Goal: Transaction & Acquisition: Purchase product/service

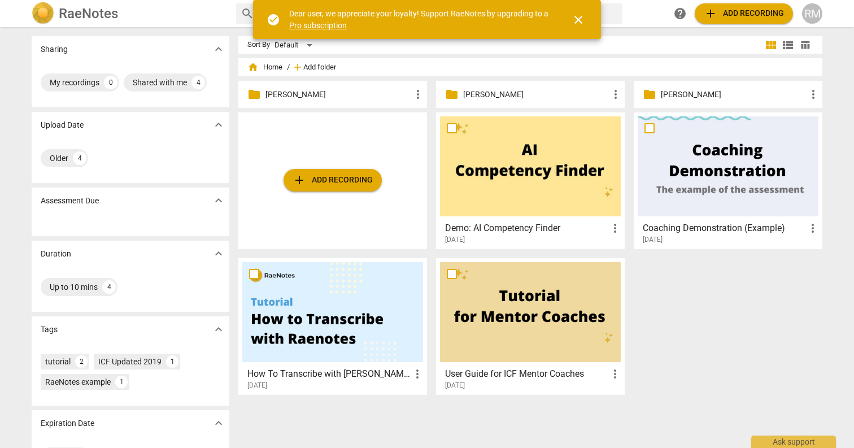
click at [314, 69] on span "Add folder" at bounding box center [319, 67] width 33 height 8
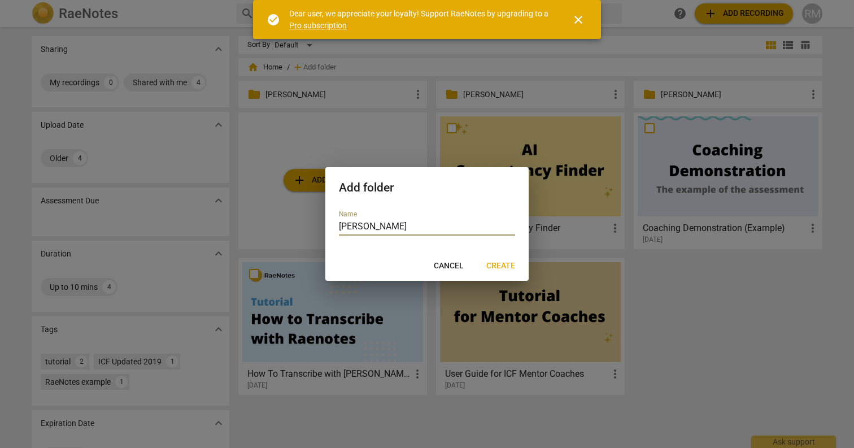
type input "[PERSON_NAME]"
click at [499, 267] on span "Create" at bounding box center [500, 265] width 29 height 11
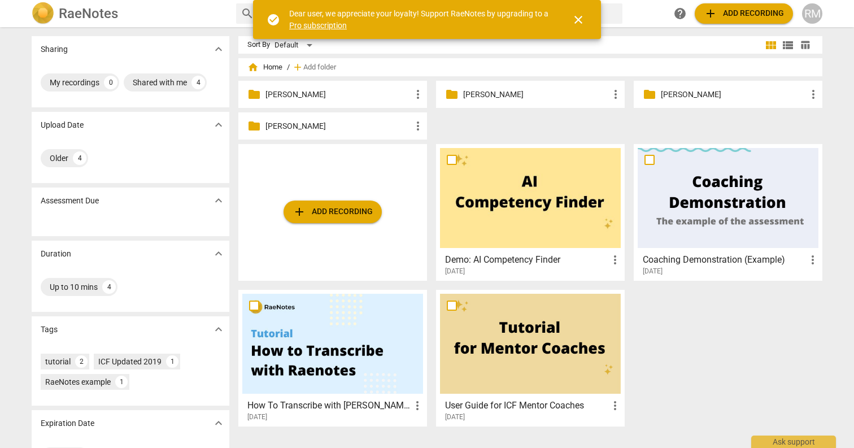
click at [520, 89] on p "[PERSON_NAME]" at bounding box center [536, 95] width 146 height 12
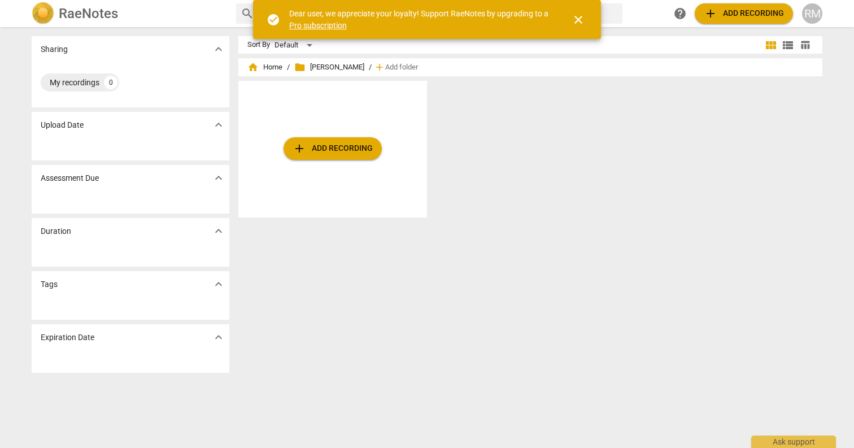
click at [276, 186] on div "add Add recording" at bounding box center [332, 149] width 189 height 137
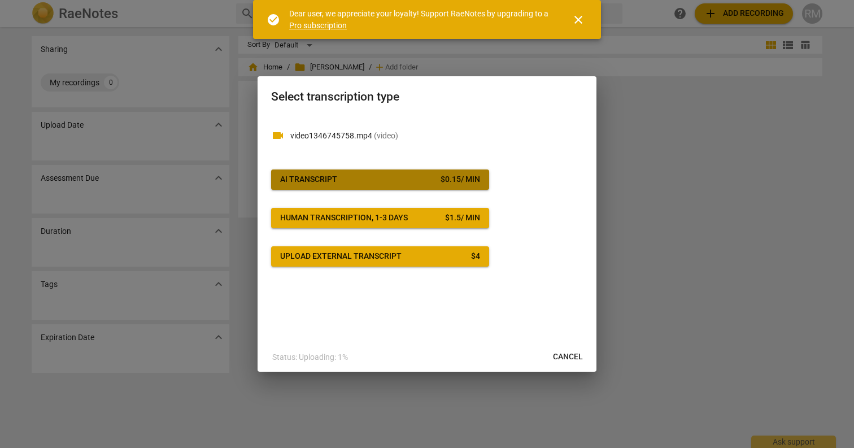
click at [402, 184] on span "AI Transcript $ 0.15 / min" at bounding box center [380, 179] width 200 height 11
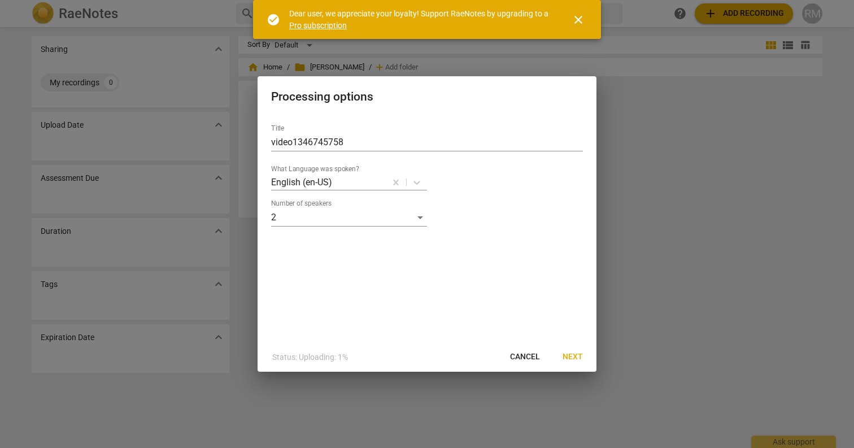
click at [575, 349] on button "Next" at bounding box center [573, 357] width 38 height 20
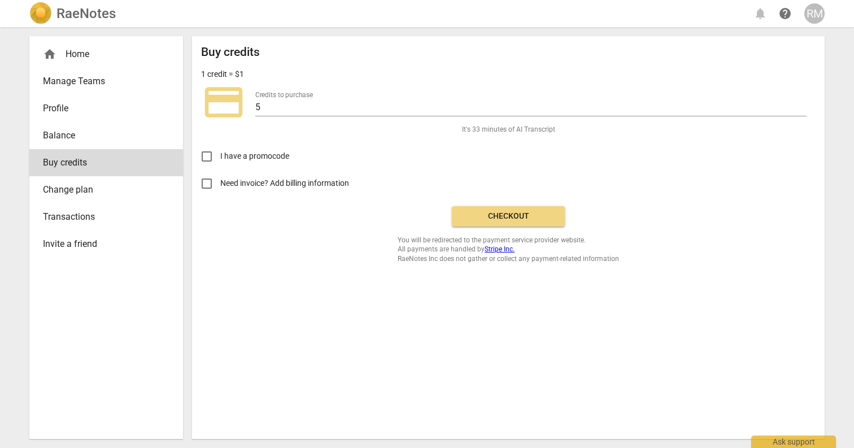
click at [284, 96] on label "Credits to purchase" at bounding box center [284, 95] width 58 height 7
drag, startPoint x: 275, startPoint y: 107, endPoint x: 209, endPoint y: 105, distance: 66.2
click at [209, 105] on div "credit_card Credits to purchase 5" at bounding box center [508, 102] width 615 height 45
type input "10"
drag, startPoint x: 241, startPoint y: 316, endPoint x: 251, endPoint y: 306, distance: 14.8
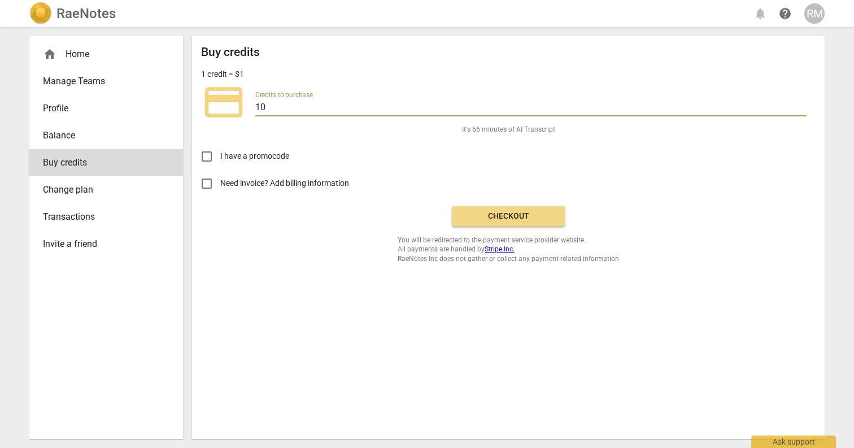
click at [241, 316] on div "Buy credits 1 credit = $1 credit_card Credits to purchase 10 It's 66 minutes of…" at bounding box center [508, 237] width 633 height 403
click at [522, 128] on span "It's 66 minutes of AI Transcript" at bounding box center [508, 130] width 93 height 10
click at [519, 216] on span "Checkout" at bounding box center [508, 216] width 95 height 11
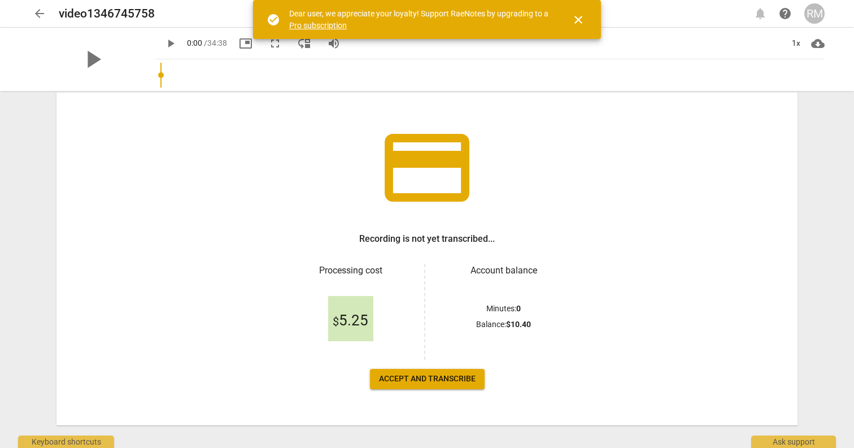
scroll to position [62, 0]
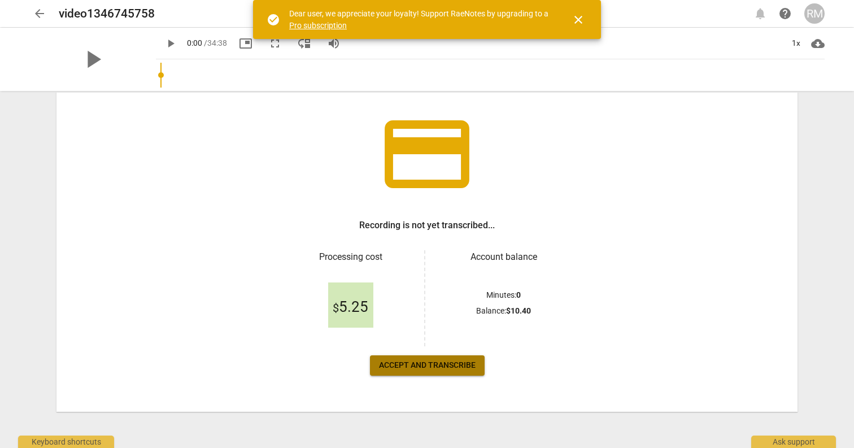
click at [456, 362] on span "Accept and transcribe" at bounding box center [427, 365] width 97 height 11
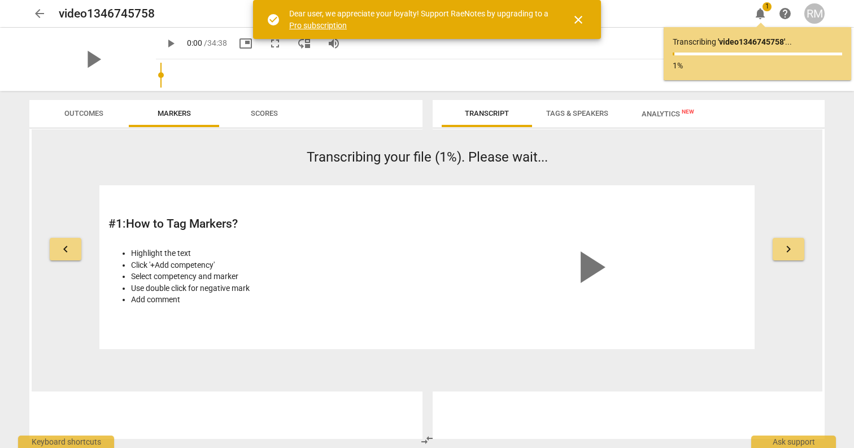
click at [580, 20] on span "close" at bounding box center [579, 20] width 14 height 14
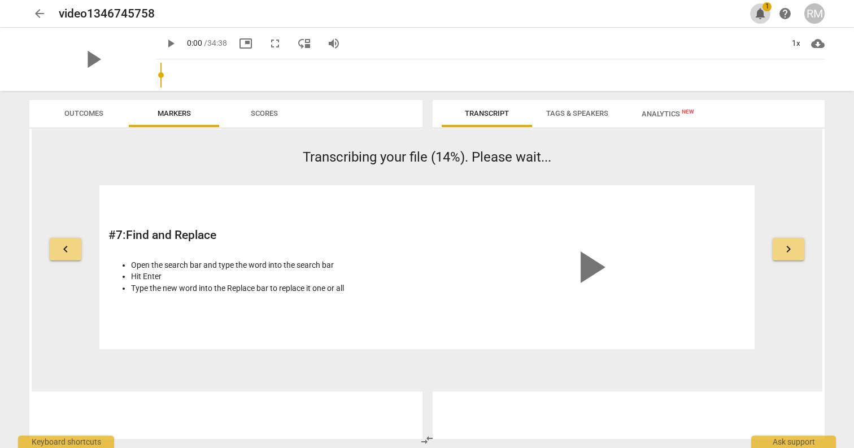
click at [767, 12] on span "notifications" at bounding box center [761, 14] width 14 height 14
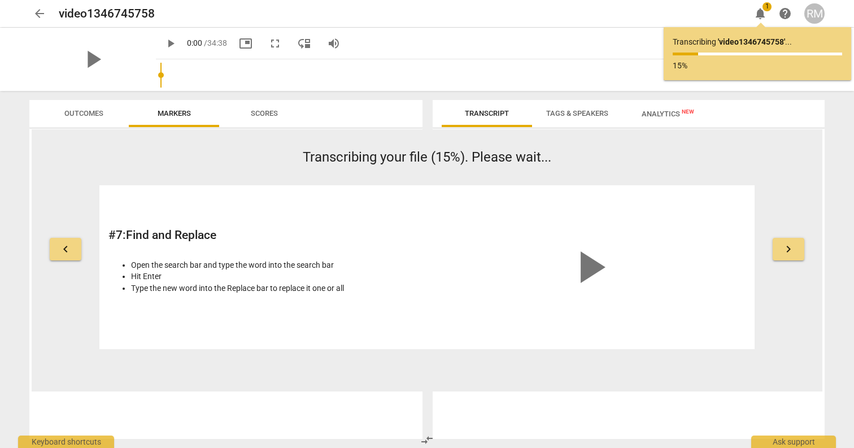
click at [763, 11] on span "notifications" at bounding box center [761, 14] width 14 height 14
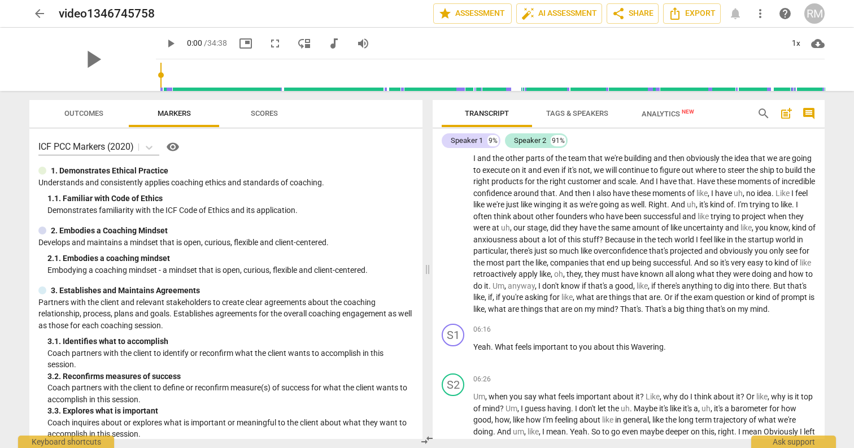
scroll to position [541, 0]
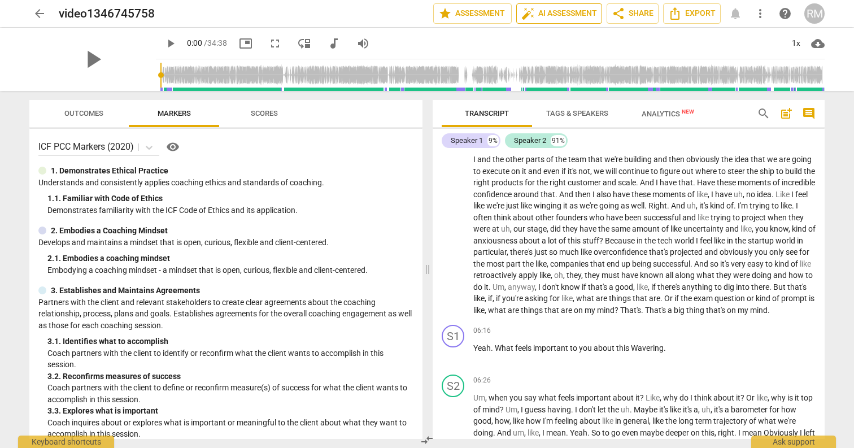
click at [570, 9] on span "auto_fix_high AI Assessment" at bounding box center [559, 14] width 76 height 14
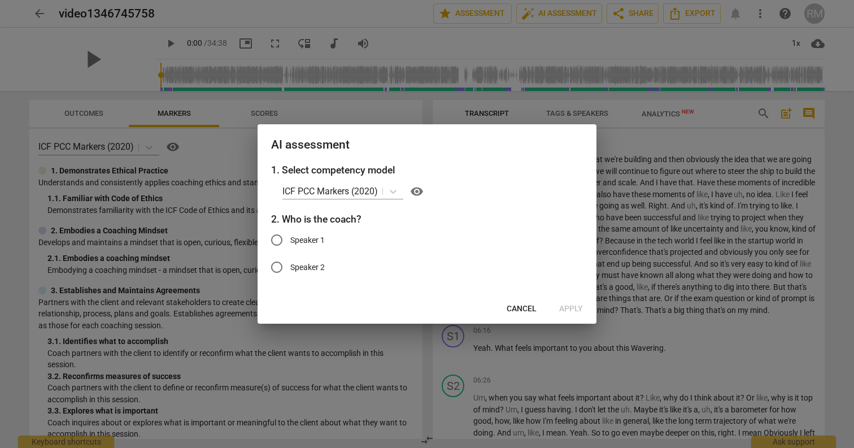
click at [281, 237] on input "Speaker 1" at bounding box center [276, 240] width 27 height 27
radio input "true"
click at [574, 309] on span "Apply" at bounding box center [571, 308] width 24 height 11
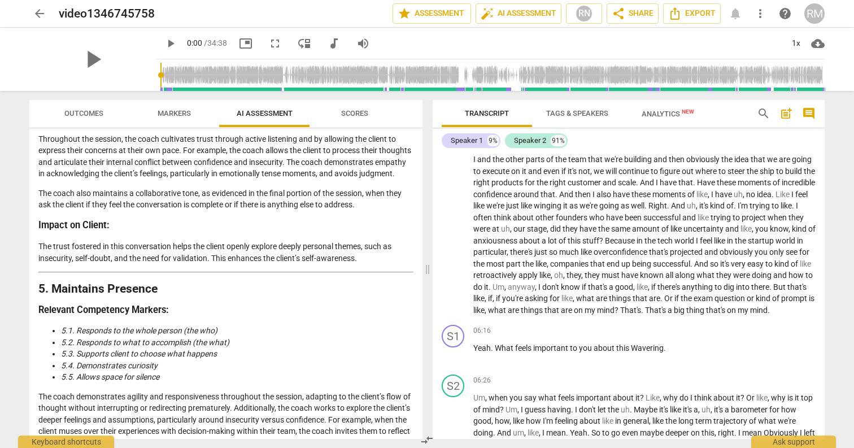
scroll to position [607, 0]
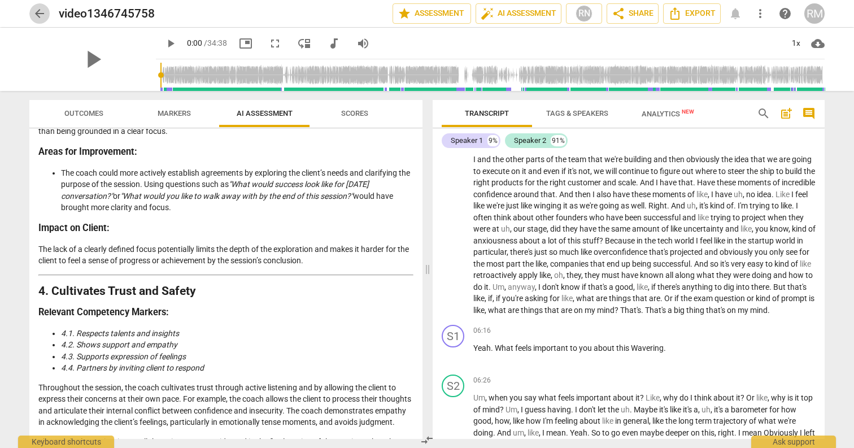
click at [34, 6] on button "arrow_back" at bounding box center [39, 13] width 20 height 20
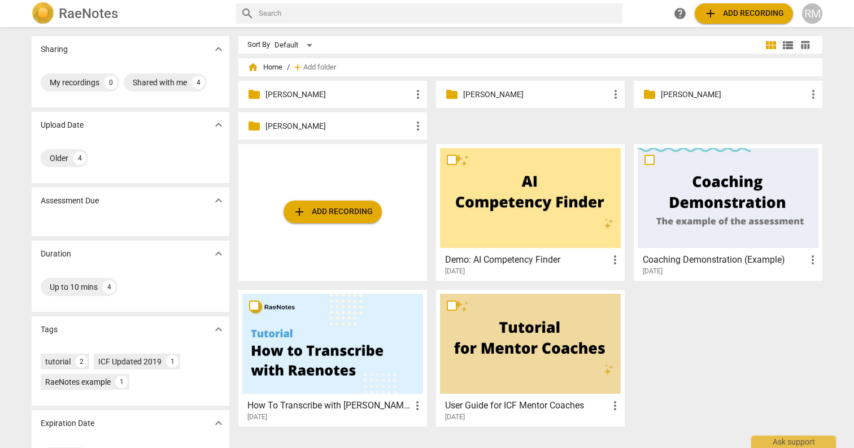
click at [725, 98] on p "[PERSON_NAME]" at bounding box center [734, 95] width 146 height 12
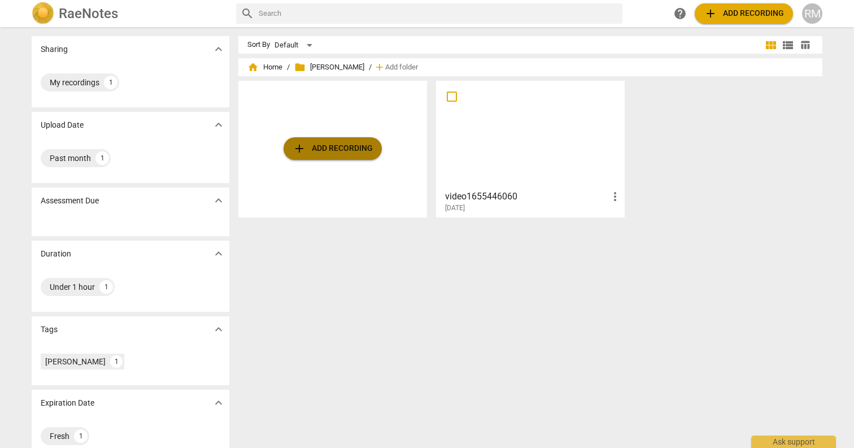
click at [342, 156] on button "add Add recording" at bounding box center [333, 148] width 98 height 23
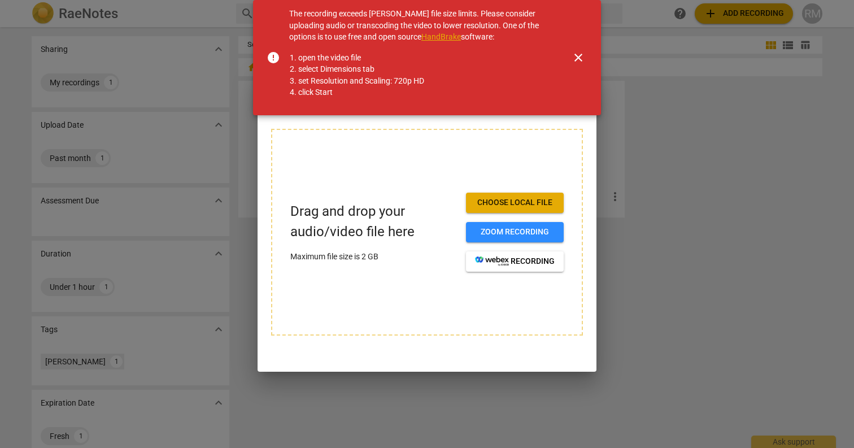
click at [580, 56] on span "close" at bounding box center [579, 58] width 14 height 14
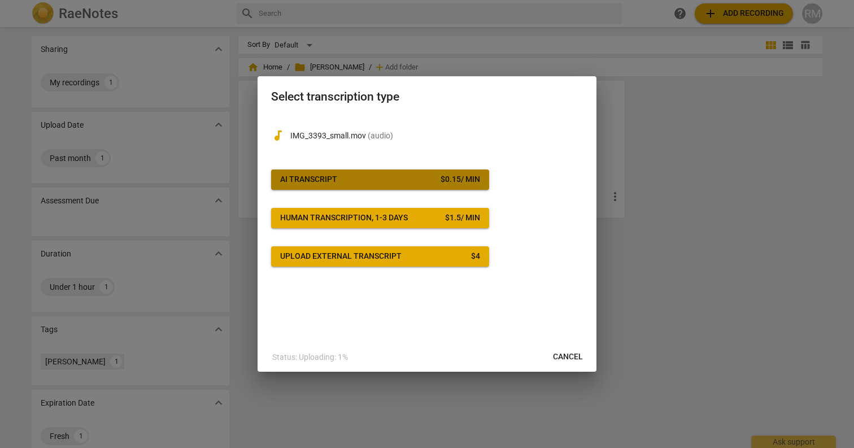
click at [402, 184] on span "AI Transcript $ 0.15 / min" at bounding box center [380, 179] width 200 height 11
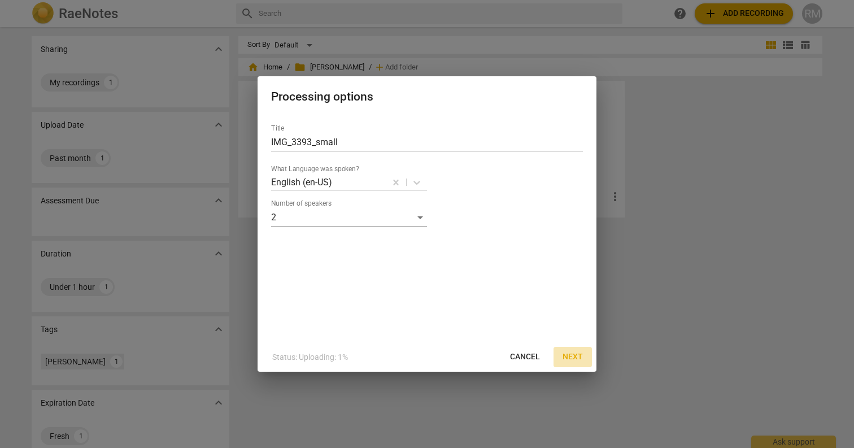
click at [571, 356] on span "Next" at bounding box center [573, 356] width 20 height 11
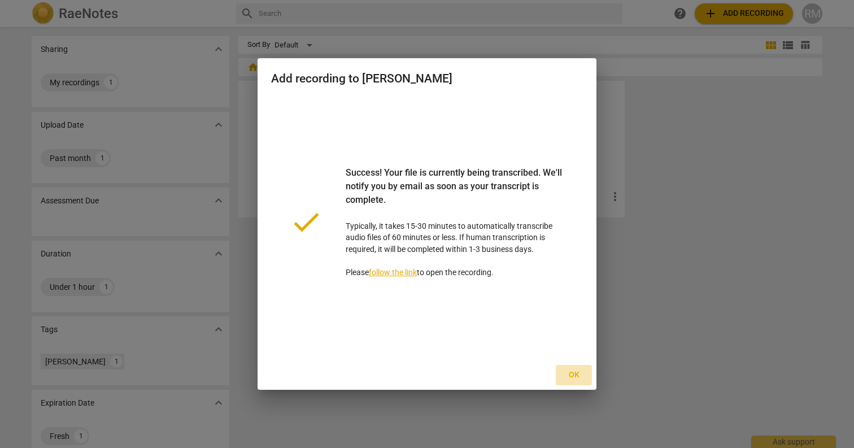
click at [580, 375] on span "Ok" at bounding box center [574, 374] width 18 height 11
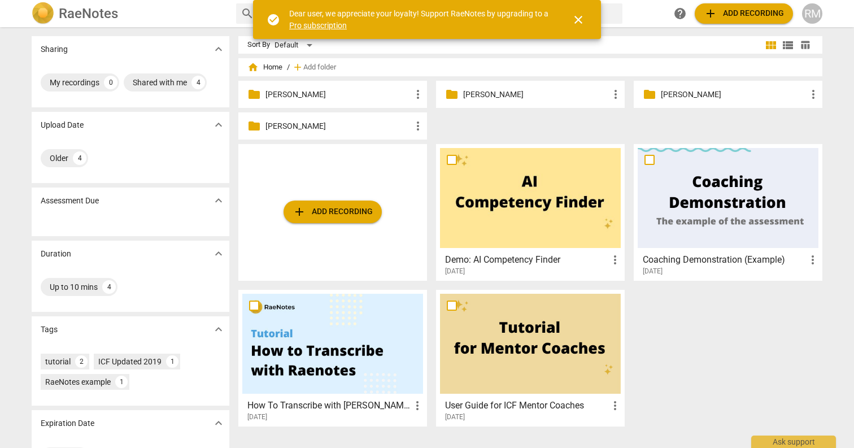
click at [485, 89] on p "[PERSON_NAME]" at bounding box center [536, 95] width 146 height 12
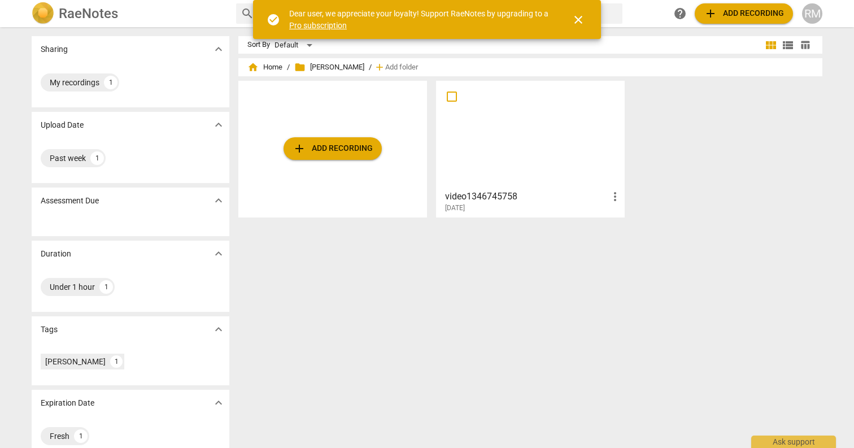
click at [543, 115] on div at bounding box center [530, 135] width 181 height 100
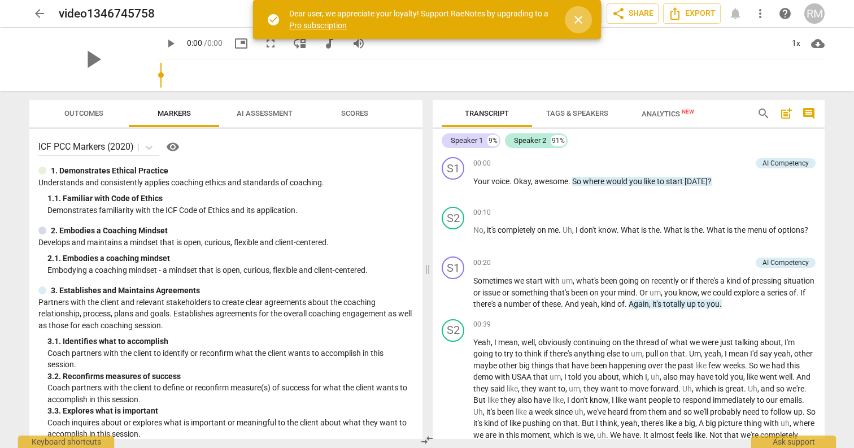
click at [585, 13] on span "close" at bounding box center [579, 20] width 14 height 14
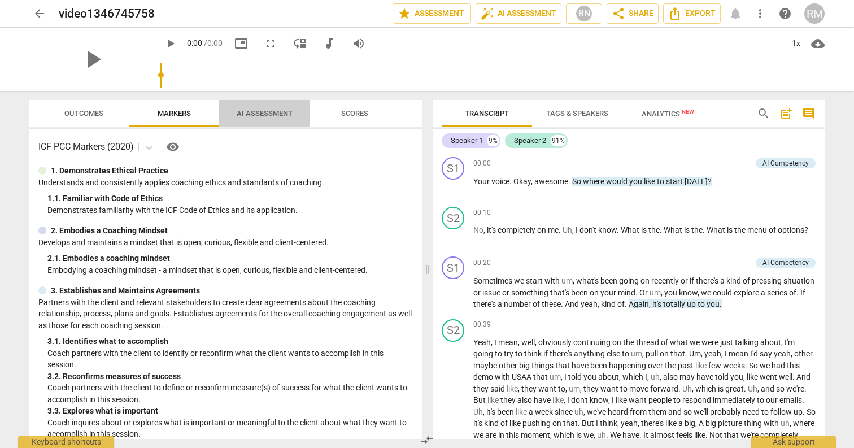
click at [273, 113] on span "AI Assessment" at bounding box center [265, 113] width 56 height 8
